Goal: Task Accomplishment & Management: Manage account settings

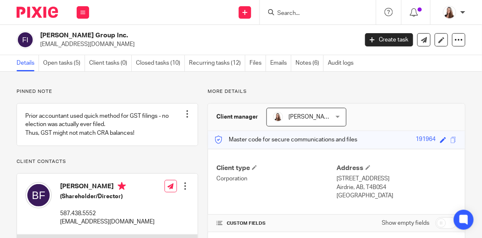
click at [46, 61] on link "Open tasks (5)" at bounding box center [64, 63] width 42 height 16
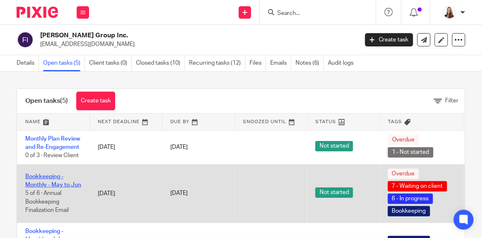
click at [43, 185] on link "Bookkeeping - Monthly - May to Jun" at bounding box center [53, 181] width 56 height 14
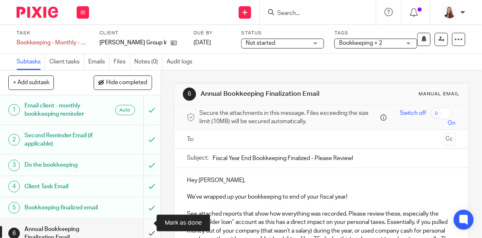
scroll to position [18, 0]
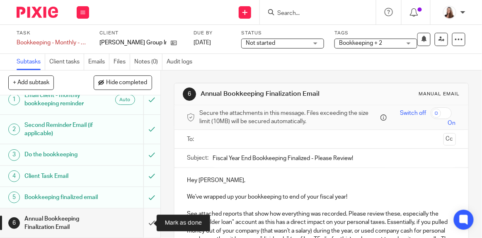
click at [140, 223] on input "submit" at bounding box center [80, 222] width 160 height 29
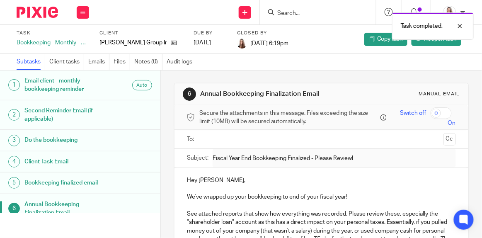
click at [31, 62] on link "Subtasks" at bounding box center [31, 62] width 29 height 16
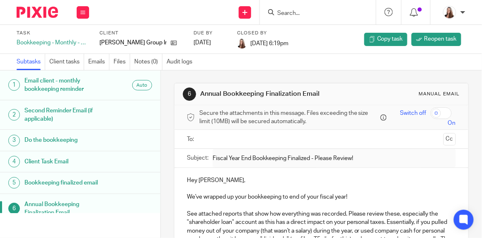
click at [241, 144] on ul at bounding box center [321, 139] width 243 height 14
click at [242, 136] on input "text" at bounding box center [320, 139] width 237 height 10
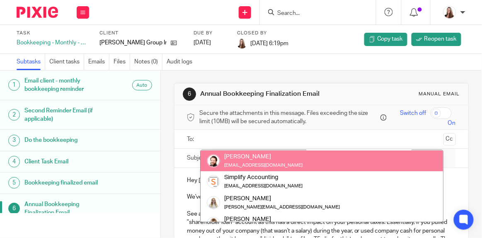
scroll to position [10, 0]
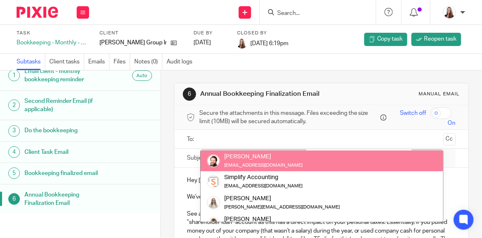
click at [99, 202] on h1 "Annual Bookkeeping Finalization Email" at bounding box center [66, 199] width 85 height 21
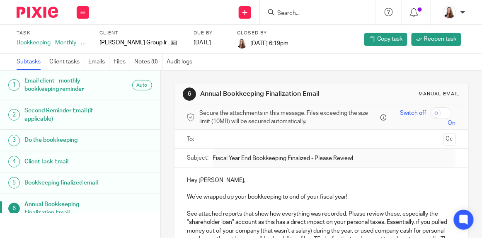
scroll to position [10, 0]
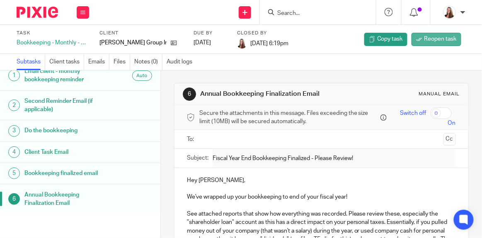
click at [435, 42] on span "Reopen task" at bounding box center [440, 39] width 32 height 8
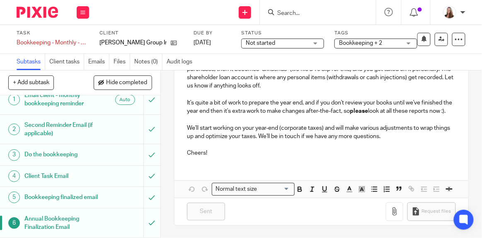
scroll to position [176, 0]
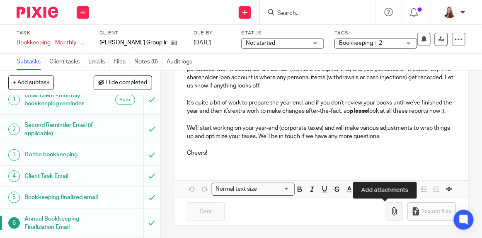
click at [390, 212] on icon "button" at bounding box center [394, 211] width 8 height 8
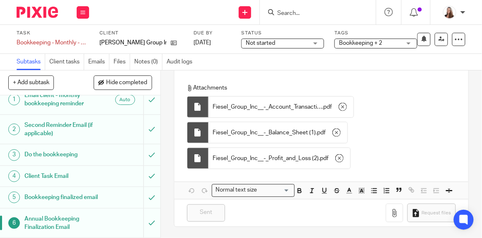
scroll to position [273, 0]
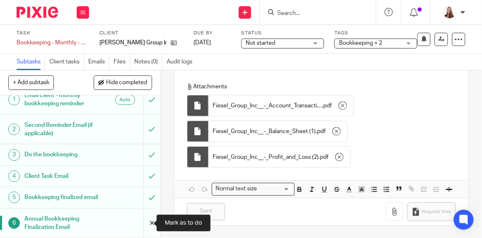
click at [144, 222] on input "submit" at bounding box center [80, 222] width 160 height 29
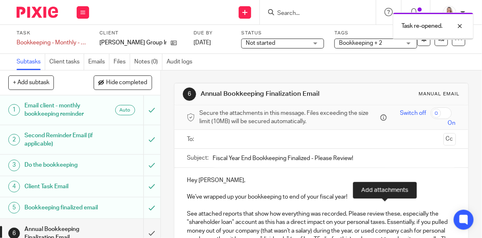
scroll to position [176, 0]
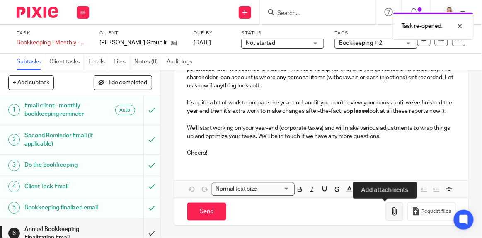
click at [386, 207] on button "button" at bounding box center [394, 211] width 17 height 19
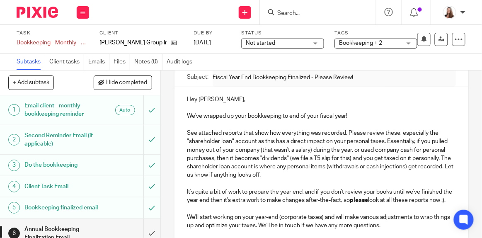
scroll to position [0, 0]
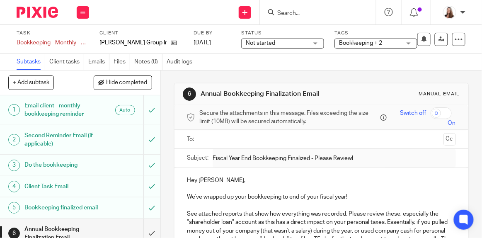
click at [261, 142] on input "text" at bounding box center [320, 139] width 237 height 10
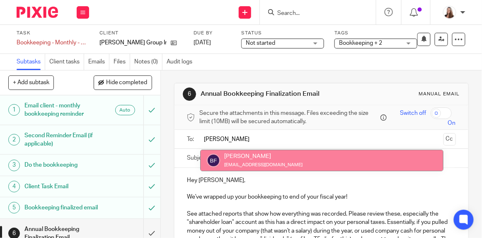
type input "Braden"
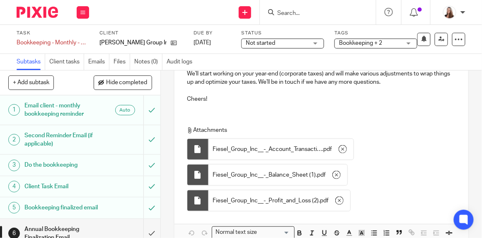
scroll to position [275, 0]
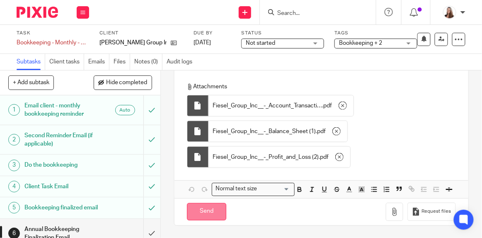
click at [206, 215] on input "Send" at bounding box center [206, 212] width 39 height 18
type input "Sent"
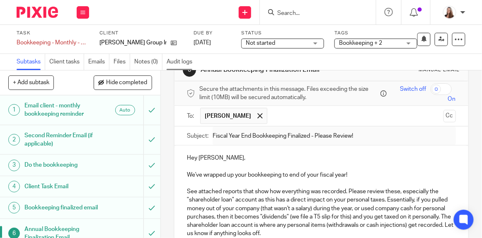
scroll to position [0, 0]
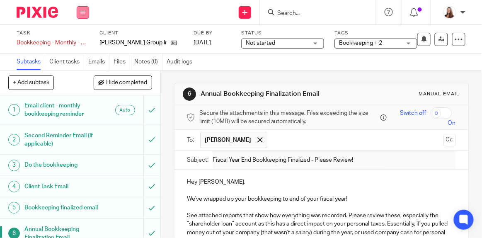
click at [85, 12] on button at bounding box center [83, 12] width 12 height 12
click at [126, 18] on div "Send new email Create task Add client Request signature Get Support Contact via…" at bounding box center [289, 12] width 385 height 24
click at [80, 10] on button at bounding box center [83, 12] width 12 height 12
drag, startPoint x: 87, startPoint y: 38, endPoint x: 82, endPoint y: 38, distance: 4.6
click at [82, 38] on li "Work" at bounding box center [83, 39] width 22 height 12
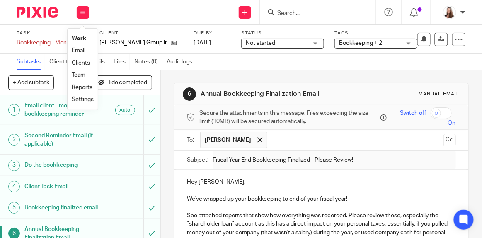
click at [82, 38] on link "Work" at bounding box center [79, 39] width 15 height 6
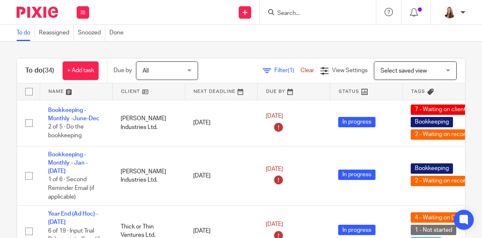
click at [126, 94] on link at bounding box center [149, 91] width 72 height 17
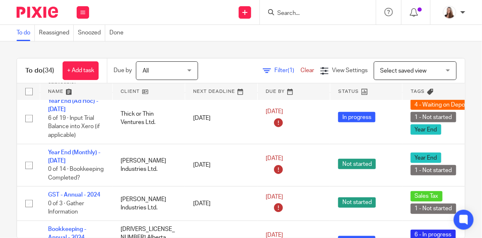
scroll to position [145, 0]
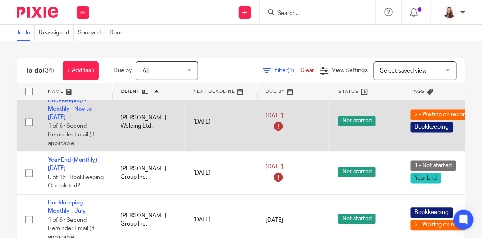
scroll to position [377, 0]
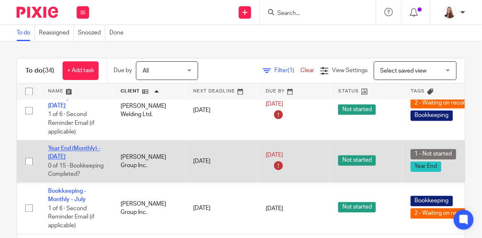
click at [79, 146] on link "Year End (Monthly) - [DATE]" at bounding box center [74, 153] width 52 height 14
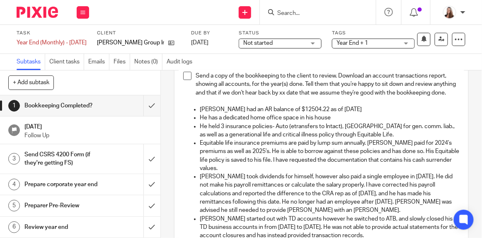
scroll to position [37, 0]
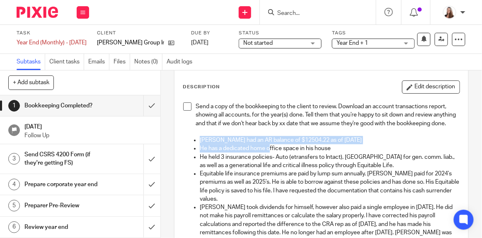
drag, startPoint x: 191, startPoint y: 149, endPoint x: 268, endPoint y: 156, distance: 77.4
click at [268, 156] on ul "Braden had an AR balance of $12504.22 as of Jun 30, 2025 He has a dedicated hom…" at bounding box center [321, 220] width 276 height 168
click at [430, 90] on button "Edit description" at bounding box center [431, 86] width 58 height 13
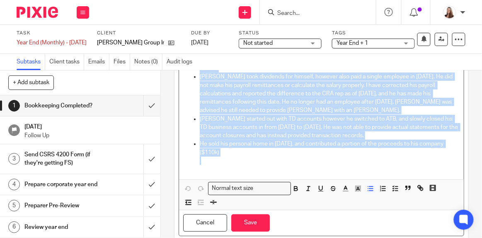
scroll to position [192, 0]
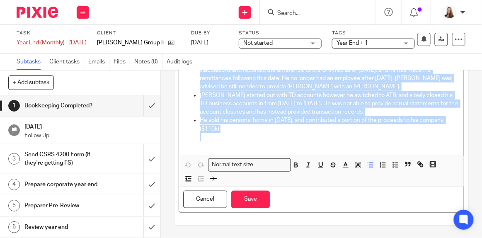
drag, startPoint x: 191, startPoint y: 142, endPoint x: 358, endPoint y: 131, distance: 167.8
click at [358, 131] on ul "Braden had an AR balance of $12504.22 as of Jun 30, 2025 He has a dedicated hom…" at bounding box center [321, 66] width 276 height 168
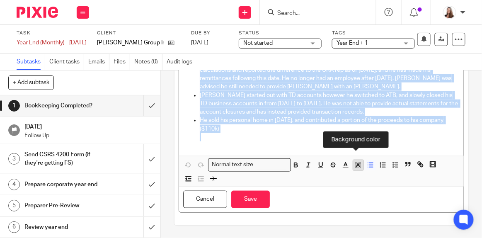
click at [354, 167] on icon "button" at bounding box center [357, 164] width 7 height 7
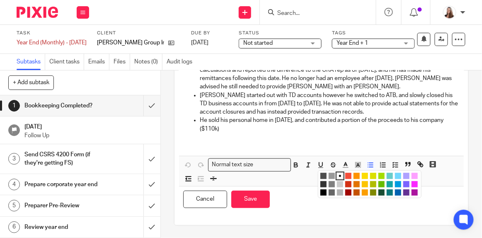
click at [378, 176] on li "color:#A4DD00" at bounding box center [381, 176] width 6 height 6
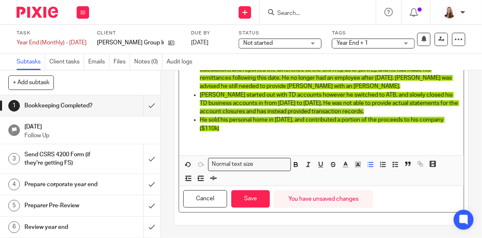
click at [349, 138] on p at bounding box center [330, 141] width 260 height 17
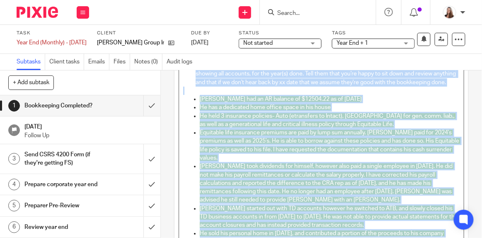
scroll to position [0, 0]
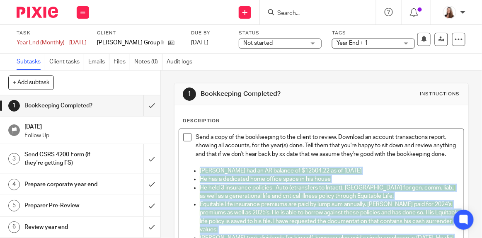
drag, startPoint x: 283, startPoint y: 144, endPoint x: 194, endPoint y: 178, distance: 94.8
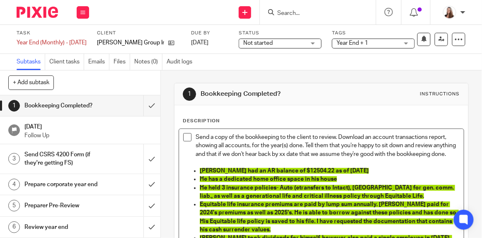
click at [267, 166] on p at bounding box center [321, 162] width 276 height 8
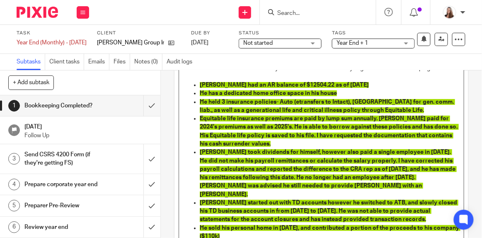
scroll to position [23, 0]
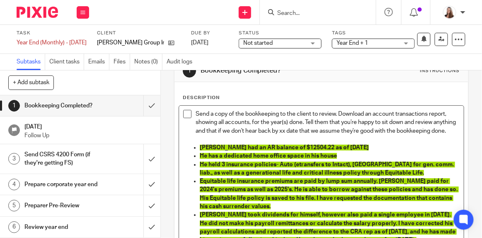
drag, startPoint x: 266, startPoint y: 207, endPoint x: 194, endPoint y: 154, distance: 89.2
click at [194, 154] on ul "Braden had an AR balance of $12504.22 as of Jun 30, 2025 He has a dedicated hom…" at bounding box center [321, 231] width 276 height 177
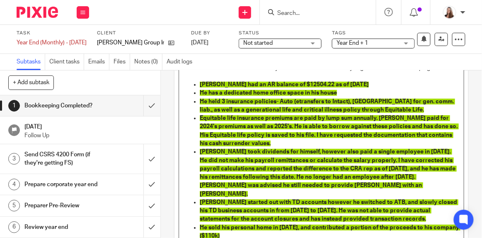
scroll to position [136, 0]
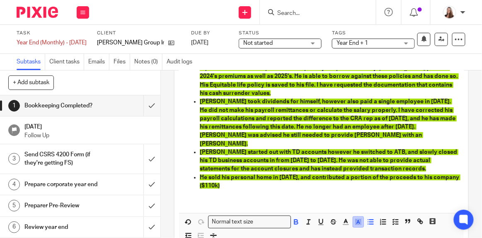
click at [358, 218] on icon "button" at bounding box center [357, 221] width 7 height 7
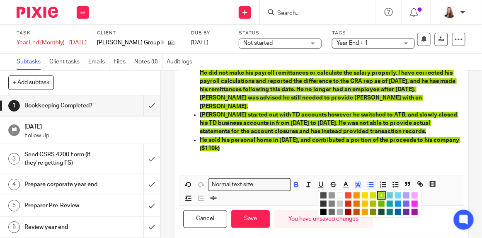
click at [363, 194] on li "color:#FCDC00" at bounding box center [365, 195] width 6 height 6
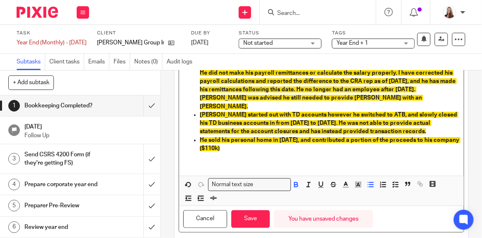
click at [353, 166] on p at bounding box center [330, 160] width 260 height 17
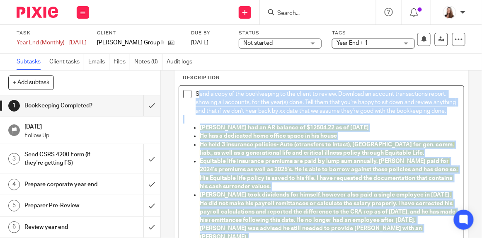
scroll to position [0, 0]
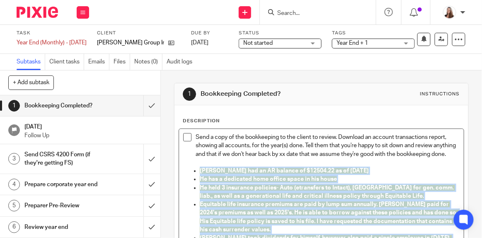
drag, startPoint x: 278, startPoint y: 228, endPoint x: 194, endPoint y: 179, distance: 97.2
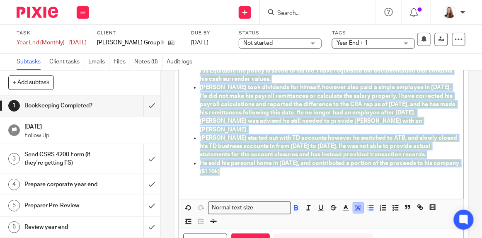
click at [359, 204] on icon "button" at bounding box center [357, 207] width 7 height 7
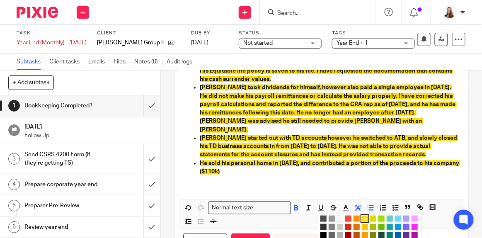
click at [398, 216] on li "color:#73D8FF" at bounding box center [398, 218] width 6 height 6
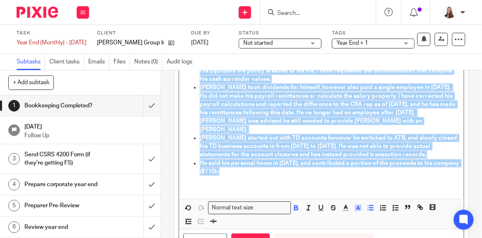
click at [398, 182] on p at bounding box center [330, 184] width 260 height 17
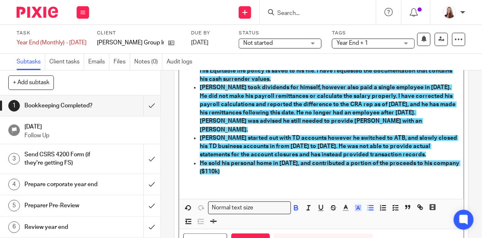
click at [411, 186] on p at bounding box center [330, 184] width 260 height 17
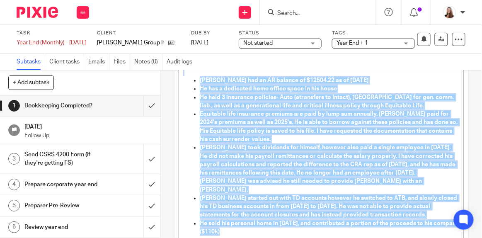
scroll to position [0, 0]
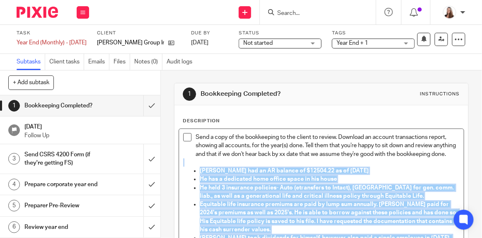
drag, startPoint x: 293, startPoint y: 179, endPoint x: 185, endPoint y: 174, distance: 107.9
click at [185, 174] on div "Send a copy of the bookkeeping to the client to review. Download an account tra…" at bounding box center [321, 239] width 285 height 220
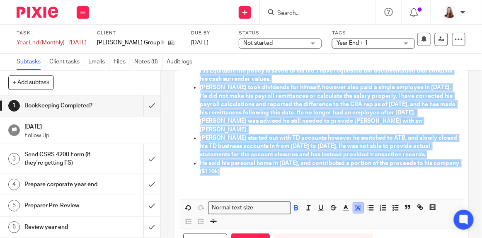
click at [357, 208] on line "button" at bounding box center [358, 208] width 2 height 0
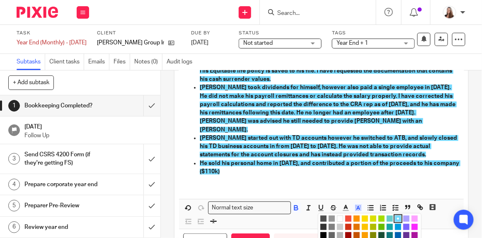
click at [337, 227] on li "color:#CCCCCC" at bounding box center [340, 227] width 6 height 6
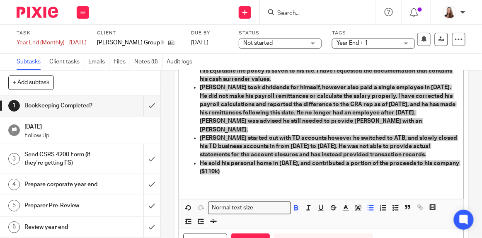
click at [359, 186] on p at bounding box center [330, 184] width 260 height 17
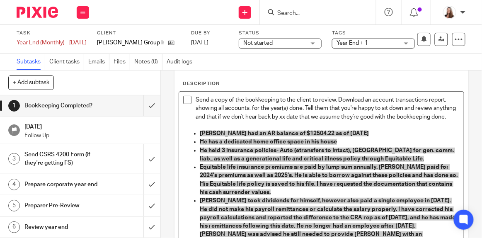
scroll to position [188, 0]
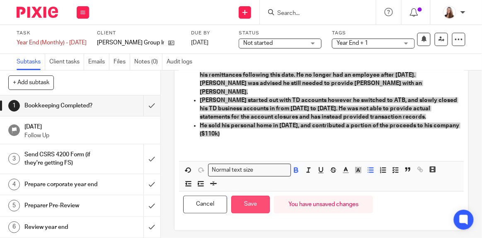
click at [250, 207] on button "Save" at bounding box center [250, 205] width 39 height 18
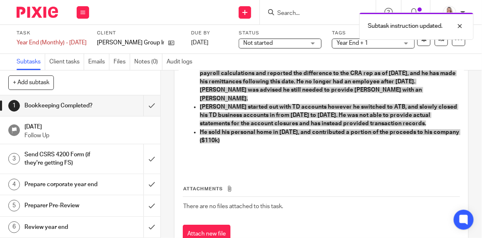
scroll to position [195, 0]
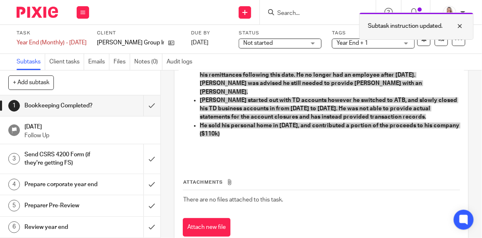
click at [461, 26] on div at bounding box center [454, 26] width 22 height 10
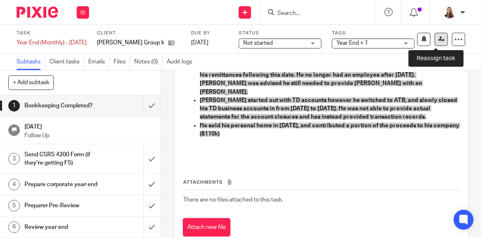
click at [438, 40] on icon at bounding box center [441, 39] width 6 height 6
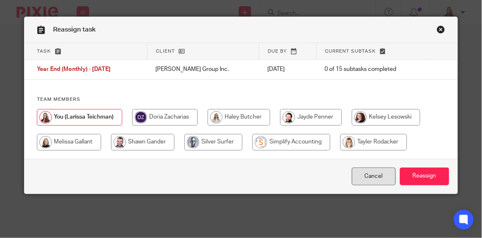
click at [377, 177] on link "Cancel" at bounding box center [374, 176] width 44 height 18
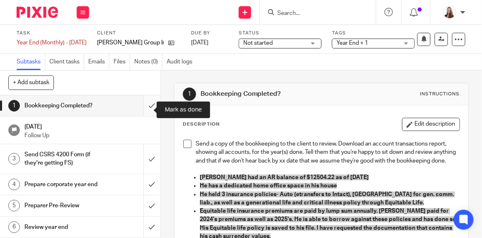
click at [148, 109] on input "submit" at bounding box center [80, 105] width 160 height 21
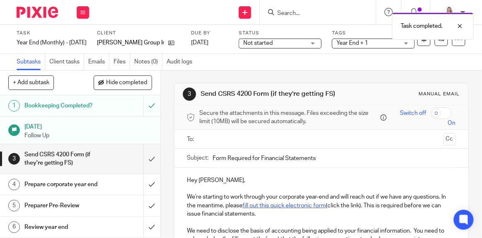
scroll to position [37, 0]
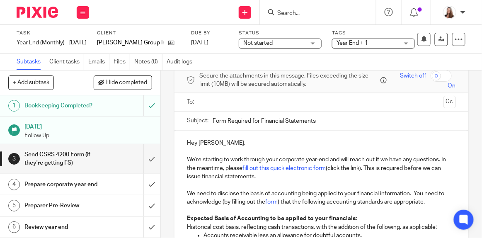
click at [310, 41] on div "Not started Not started" at bounding box center [280, 44] width 83 height 10
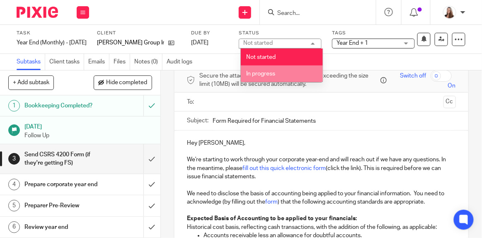
click at [296, 71] on li "In progress" at bounding box center [282, 73] width 82 height 17
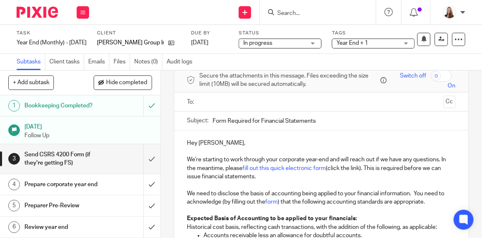
click at [317, 44] on div "In progress In progress" at bounding box center [280, 44] width 83 height 10
drag, startPoint x: 317, startPoint y: 31, endPoint x: 367, endPoint y: 39, distance: 50.8
click at [317, 31] on label "Status" at bounding box center [280, 33] width 83 height 7
click at [378, 40] on span "Year End + 1" at bounding box center [367, 43] width 62 height 9
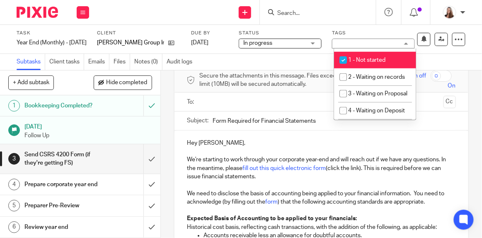
scroll to position [220, 0]
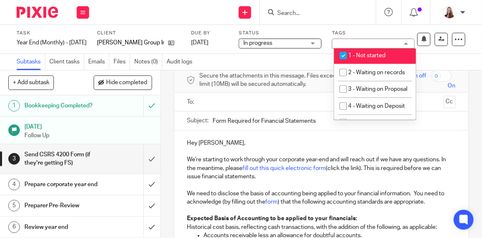
click at [344, 54] on input "checkbox" at bounding box center [343, 56] width 16 height 16
checkbox input "false"
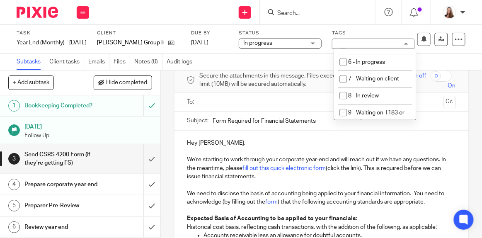
scroll to position [300, 0]
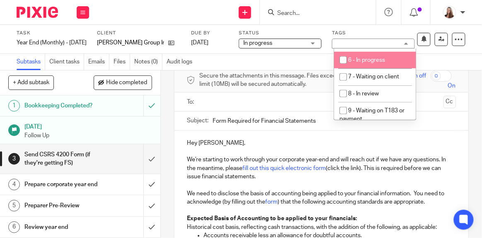
drag, startPoint x: 342, startPoint y: 79, endPoint x: 361, endPoint y: 88, distance: 20.6
click at [342, 68] on input "checkbox" at bounding box center [343, 60] width 16 height 16
checkbox input "true"
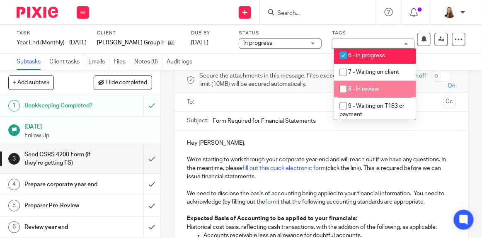
scroll to position [316, 0]
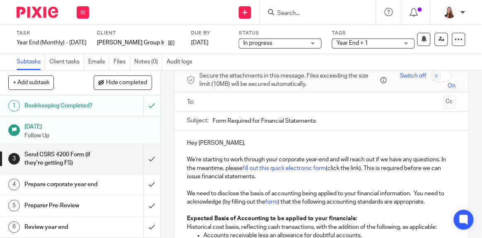
click at [306, 57] on div "Subtasks Client tasks Emails Files Notes (0) Audit logs" at bounding box center [241, 62] width 482 height 17
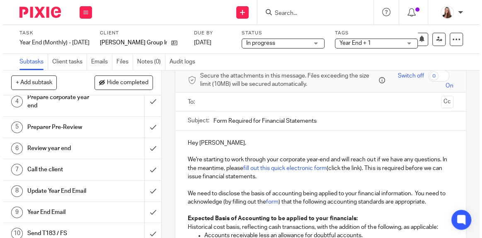
scroll to position [0, 0]
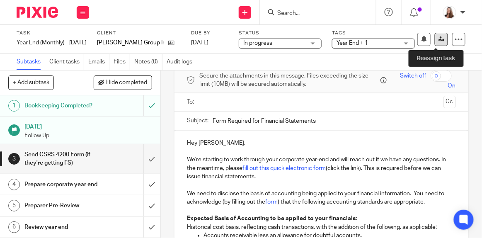
click at [438, 37] on icon at bounding box center [441, 39] width 6 height 6
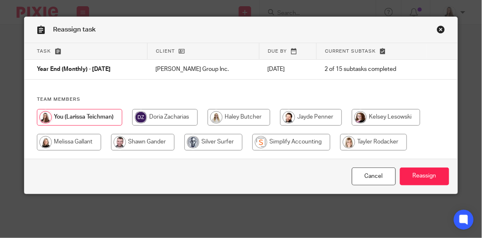
click at [340, 146] on input "radio" at bounding box center [373, 142] width 67 height 17
radio input "true"
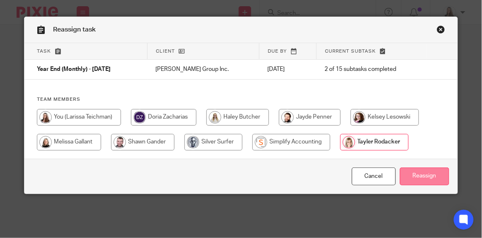
click at [424, 183] on input "Reassign" at bounding box center [424, 176] width 49 height 18
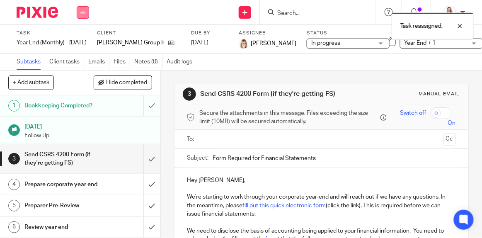
click at [82, 14] on icon at bounding box center [82, 12] width 5 height 5
click at [82, 13] on icon at bounding box center [82, 12] width 5 height 5
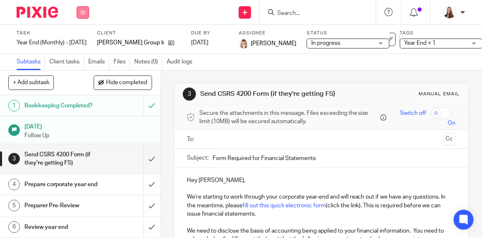
click at [88, 12] on button at bounding box center [83, 12] width 12 height 12
click at [131, 17] on div "Send new email Create task Add client Request signature Get Support Contact via…" at bounding box center [289, 12] width 385 height 24
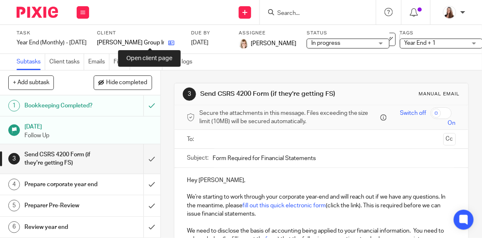
click at [168, 43] on icon at bounding box center [171, 43] width 6 height 6
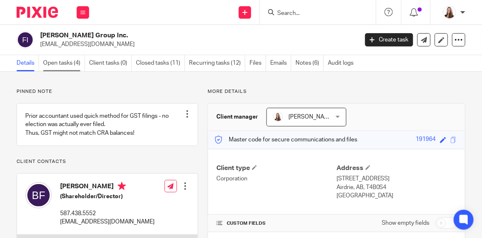
click at [75, 62] on link "Open tasks (4)" at bounding box center [64, 63] width 42 height 16
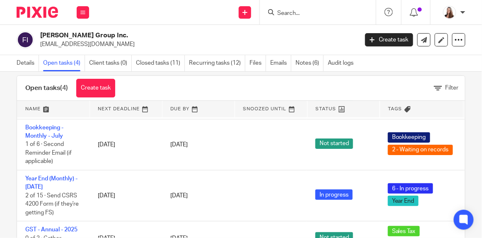
scroll to position [46, 0]
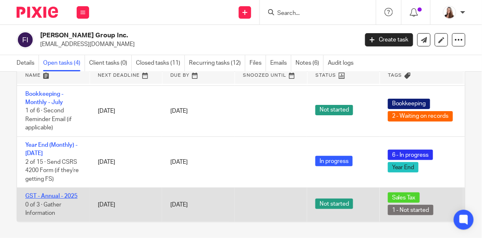
click at [71, 193] on link "GST - Annual - 2025" at bounding box center [51, 196] width 52 height 6
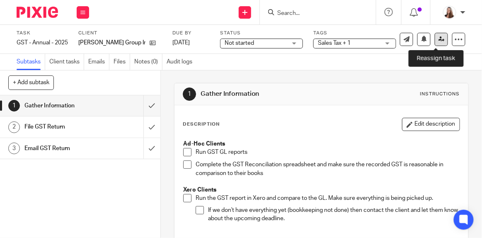
click at [438, 42] on icon at bounding box center [441, 39] width 6 height 6
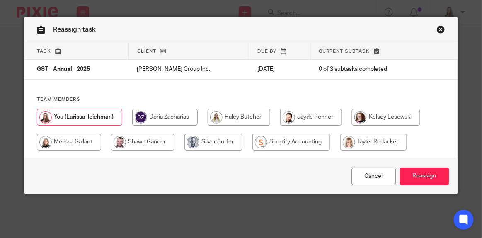
click at [344, 139] on input "radio" at bounding box center [373, 142] width 67 height 17
radio input "true"
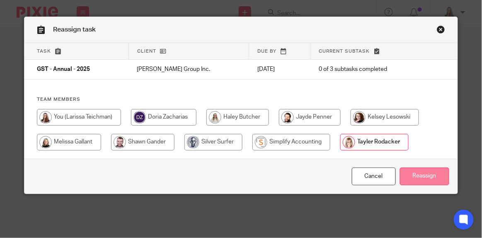
click at [414, 169] on input "Reassign" at bounding box center [424, 176] width 49 height 18
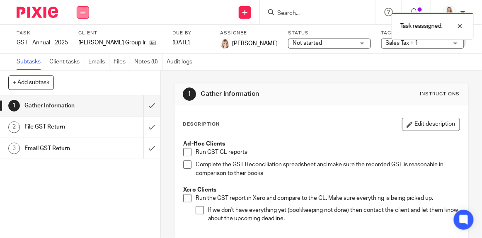
click at [82, 8] on button at bounding box center [83, 12] width 12 height 12
click at [85, 37] on link "Work" at bounding box center [79, 39] width 15 height 6
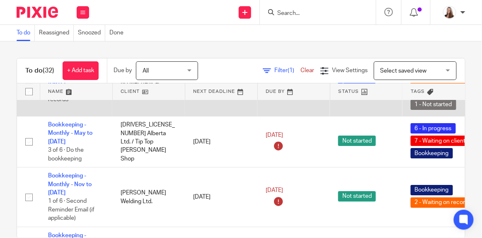
scroll to position [753, 0]
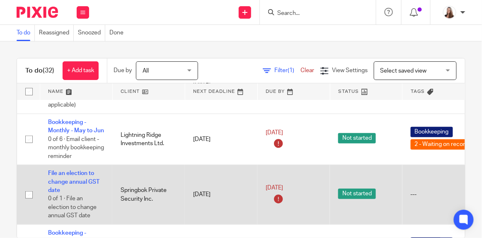
click at [74, 165] on td "File an election to change annual GST date 0 of 1 · File an election to change …" at bounding box center [76, 195] width 73 height 60
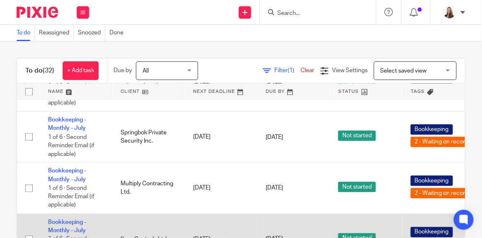
scroll to position [1205, 0]
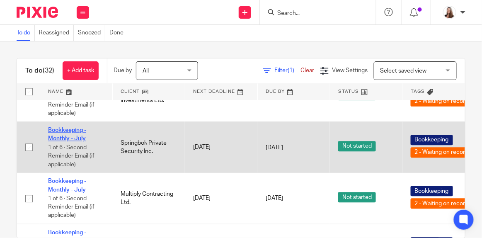
click at [72, 127] on link "Bookkeeping - Monthly - July" at bounding box center [67, 134] width 38 height 14
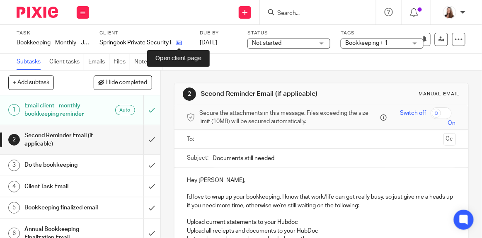
click at [179, 42] on icon at bounding box center [179, 43] width 6 height 6
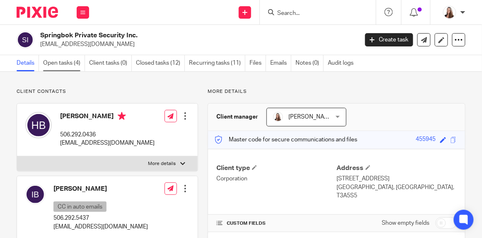
click at [77, 61] on link "Open tasks (4)" at bounding box center [64, 63] width 42 height 16
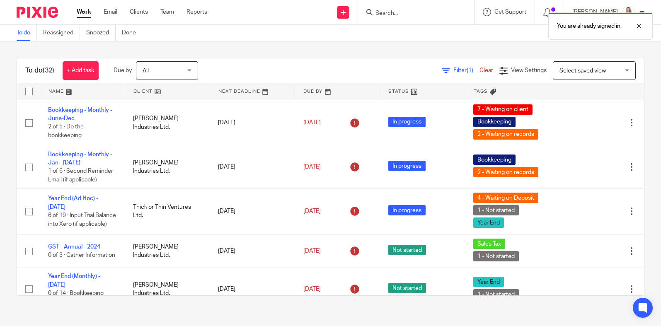
click at [407, 21] on div "You are already signed in." at bounding box center [492, 23] width 322 height 31
click at [406, 16] on div "You are already signed in." at bounding box center [492, 23] width 322 height 31
click at [413, 7] on form at bounding box center [419, 12] width 88 height 10
click at [397, 12] on div "You are already signed in." at bounding box center [492, 23] width 322 height 31
click at [378, 14] on div "You are already signed in." at bounding box center [492, 23] width 322 height 31
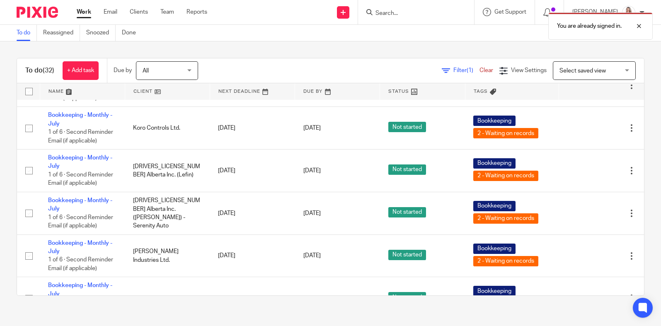
scroll to position [1349, 0]
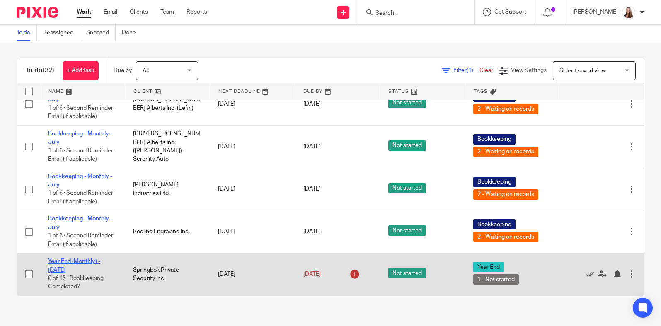
click at [70, 237] on link "Year End (Monthly) - [DATE]" at bounding box center [74, 266] width 52 height 14
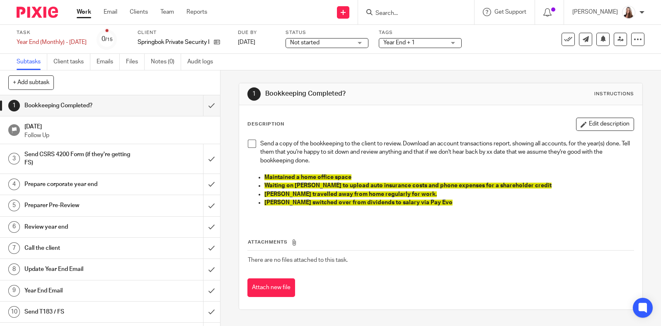
click at [518, 185] on p "Waiting on [PERSON_NAME] to upload auto insurance costs and phone expenses for …" at bounding box center [448, 186] width 369 height 8
click at [220, 43] on icon at bounding box center [217, 42] width 6 height 6
